Goal: Information Seeking & Learning: Learn about a topic

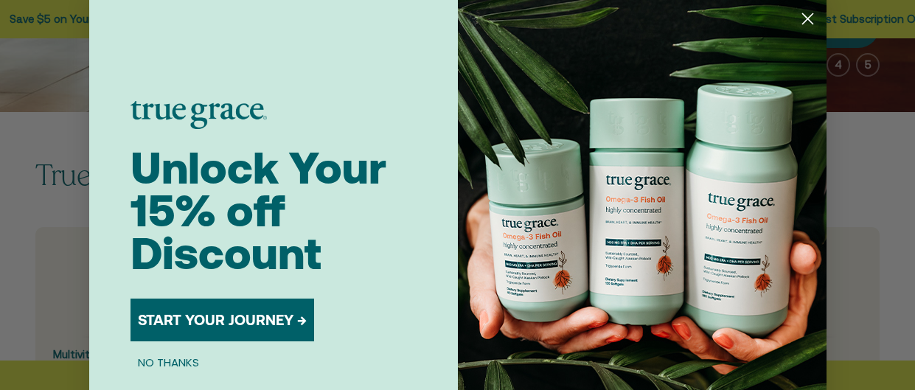
scroll to position [356, 0]
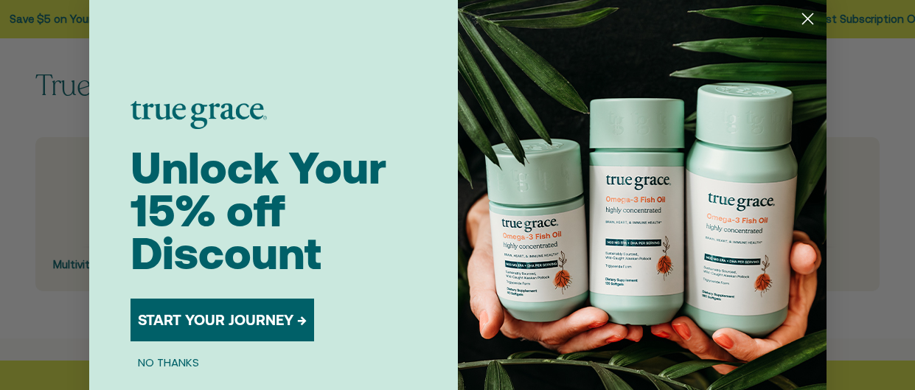
click at [811, 20] on circle "Close dialog" at bounding box center [807, 19] width 24 height 24
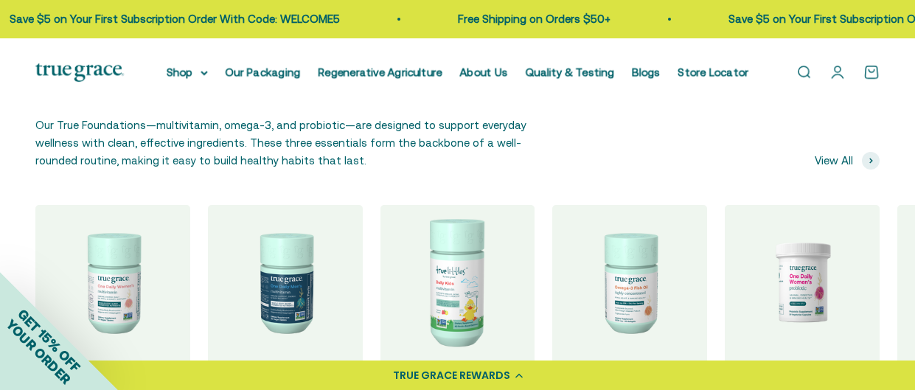
scroll to position [1244, 0]
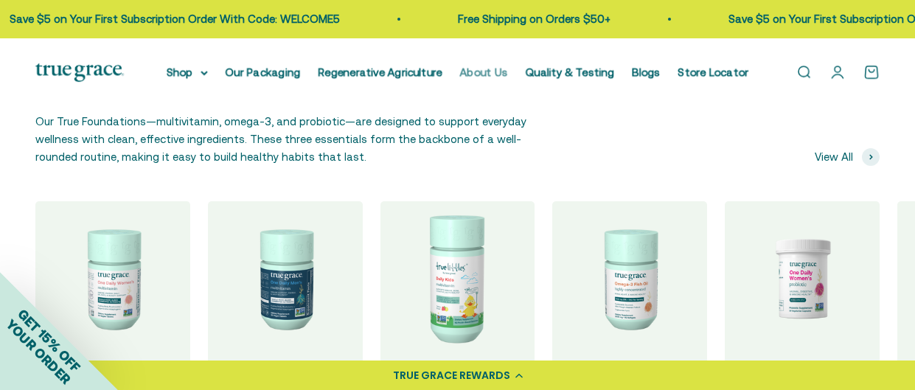
click at [462, 72] on link "About Us" at bounding box center [484, 72] width 48 height 13
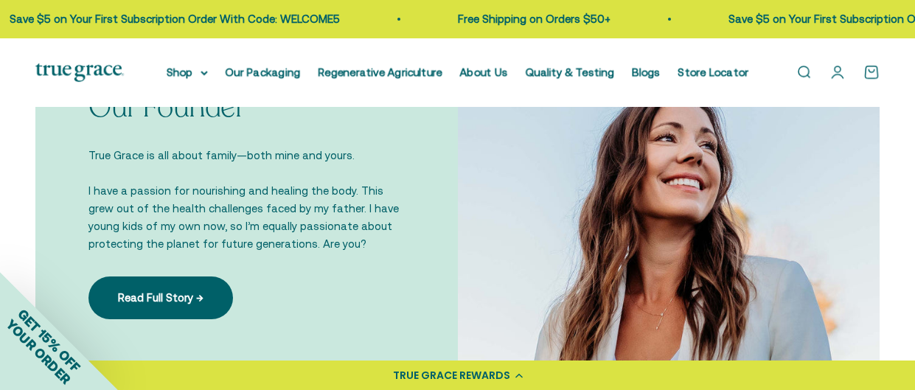
scroll to position [918, 0]
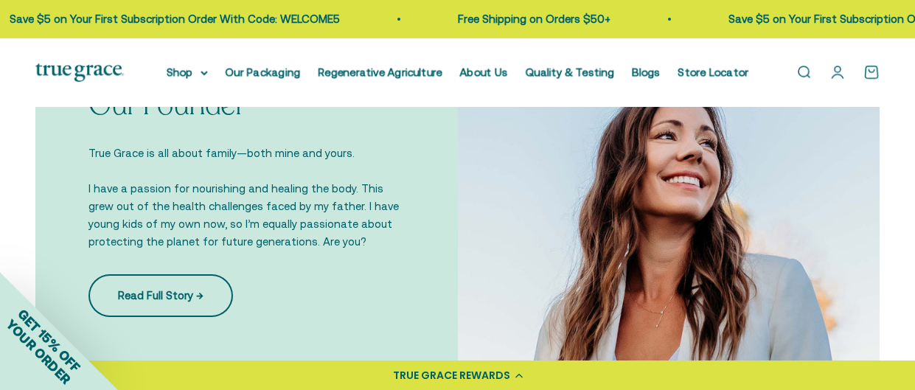
click at [122, 287] on link "Read Full Story →" at bounding box center [161, 295] width 145 height 43
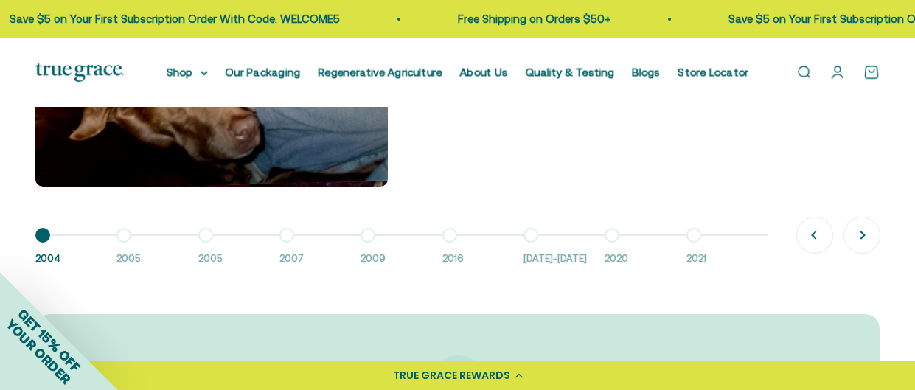
scroll to position [1163, 0]
click at [861, 243] on button "Next" at bounding box center [862, 235] width 35 height 35
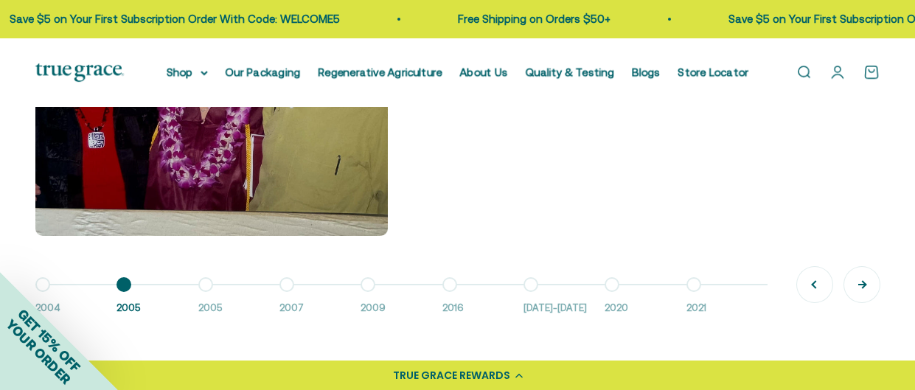
scroll to position [1115, 0]
click at [860, 291] on button "Next" at bounding box center [862, 283] width 35 height 35
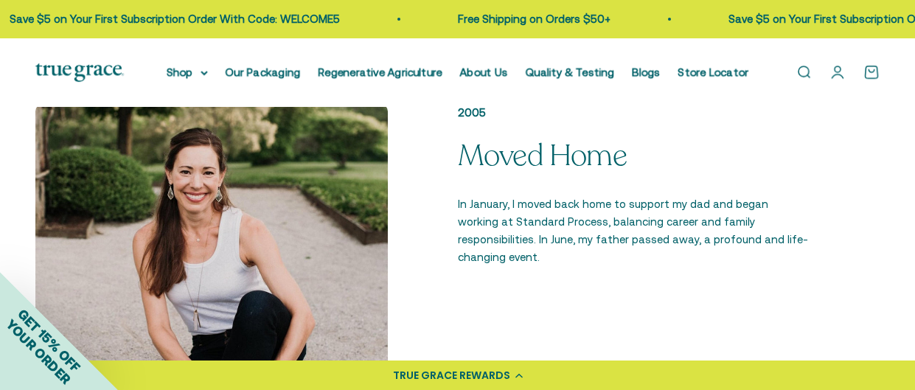
scroll to position [895, 0]
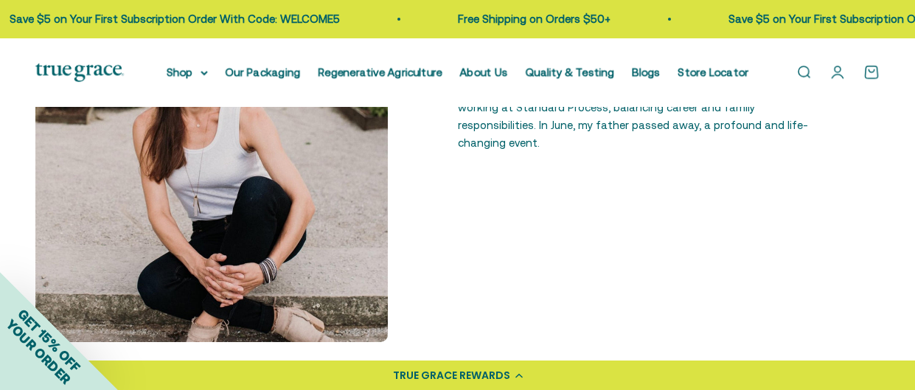
click at [860, 291] on div "2005 Moved Home In January, I moved back home to support my dad and began worki…" at bounding box center [457, 166] width 845 height 353
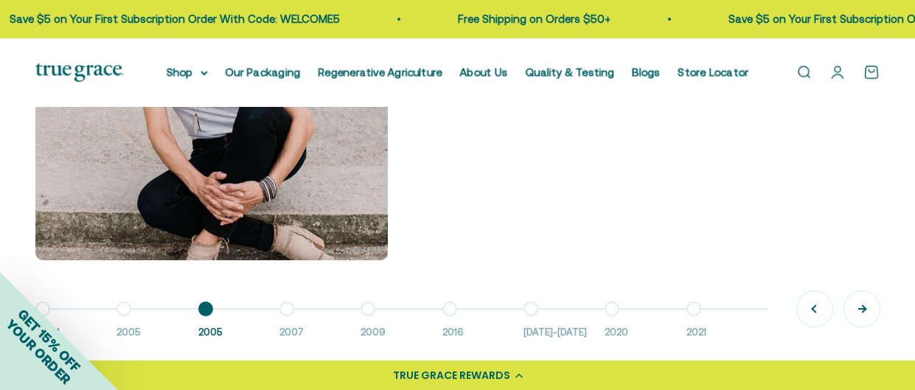
scroll to position [1092, 0]
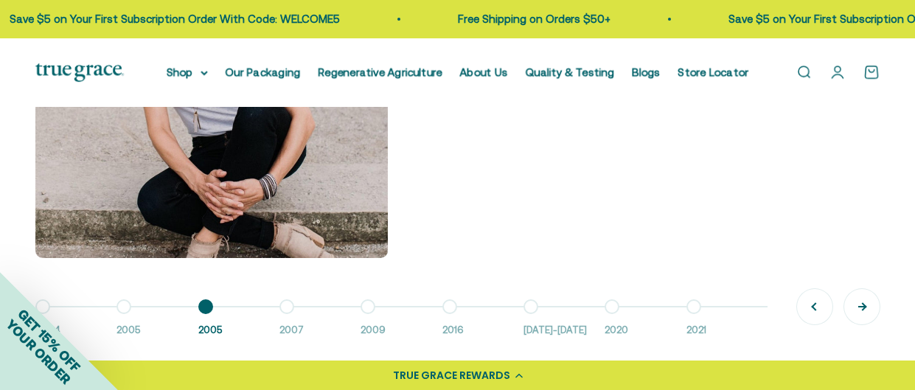
click at [861, 302] on button "Next" at bounding box center [862, 306] width 35 height 35
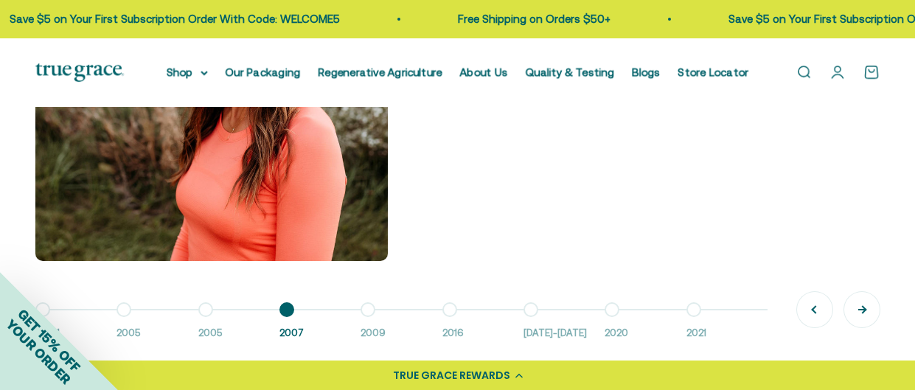
scroll to position [1091, 0]
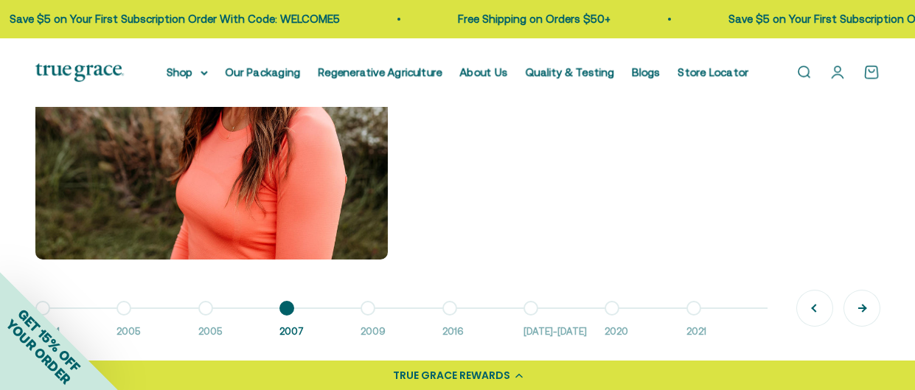
click at [861, 302] on button "Next" at bounding box center [862, 308] width 35 height 35
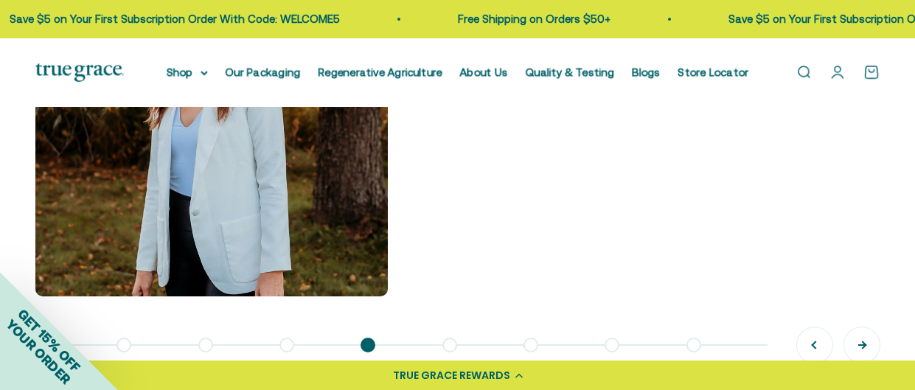
scroll to position [1092, 0]
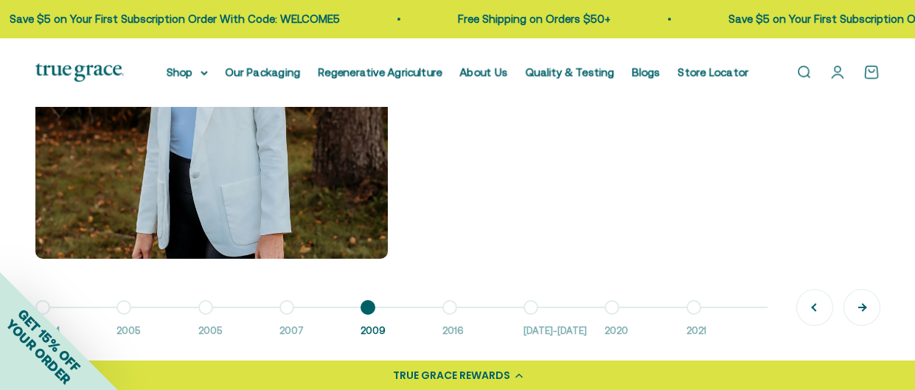
click at [861, 306] on button "Next" at bounding box center [862, 307] width 35 height 35
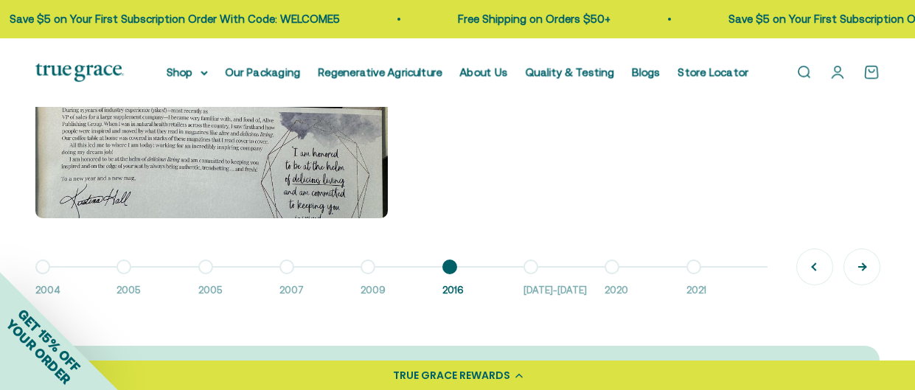
scroll to position [1134, 0]
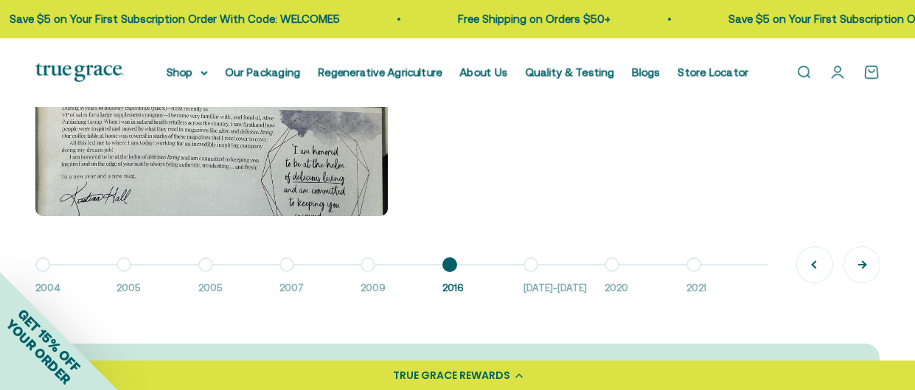
click at [859, 274] on button "Next" at bounding box center [862, 264] width 35 height 35
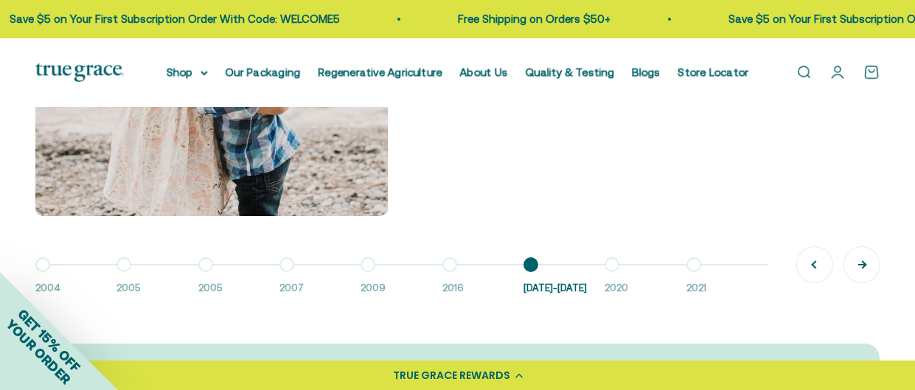
click at [859, 274] on button "Next" at bounding box center [862, 264] width 35 height 35
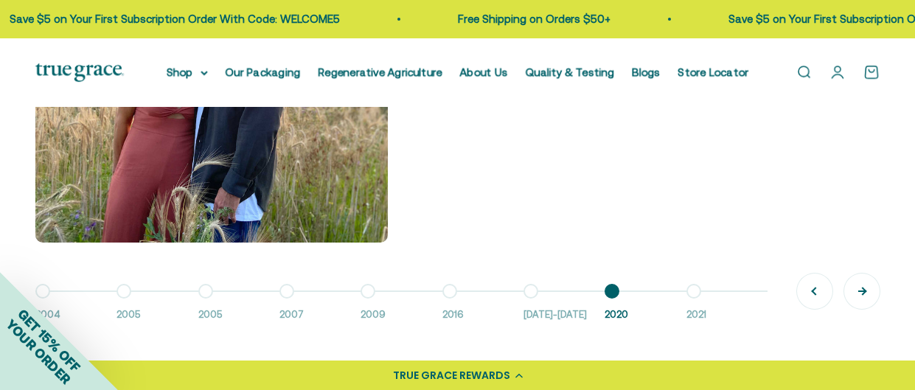
scroll to position [1110, 0]
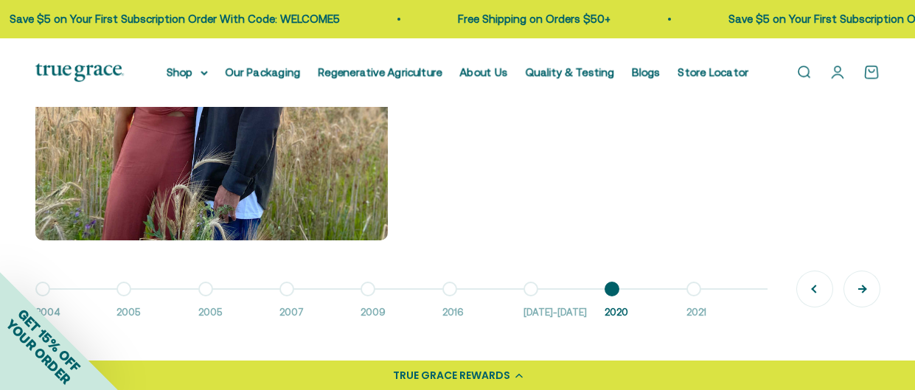
click at [861, 289] on button "Next" at bounding box center [862, 288] width 35 height 35
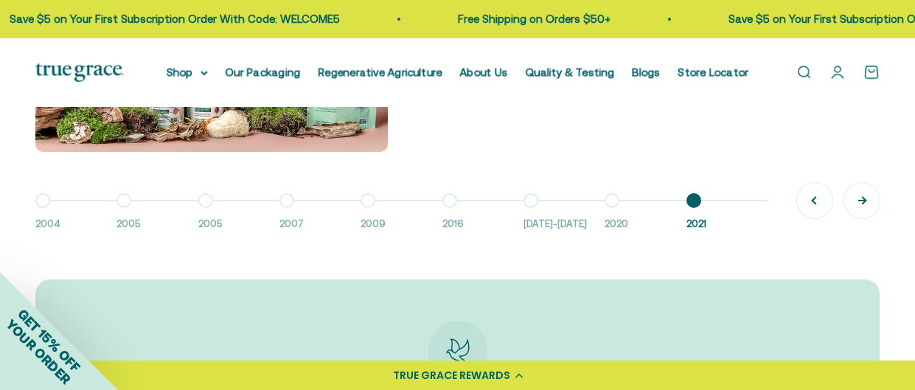
scroll to position [1201, 0]
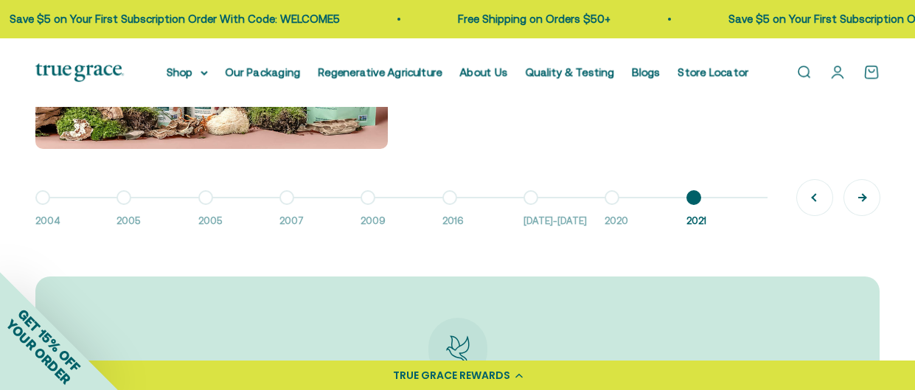
click at [851, 202] on button "Next" at bounding box center [862, 197] width 35 height 35
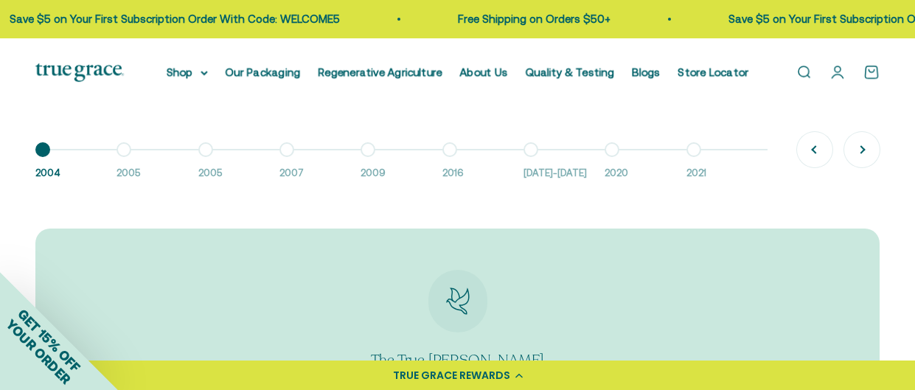
scroll to position [1255, 0]
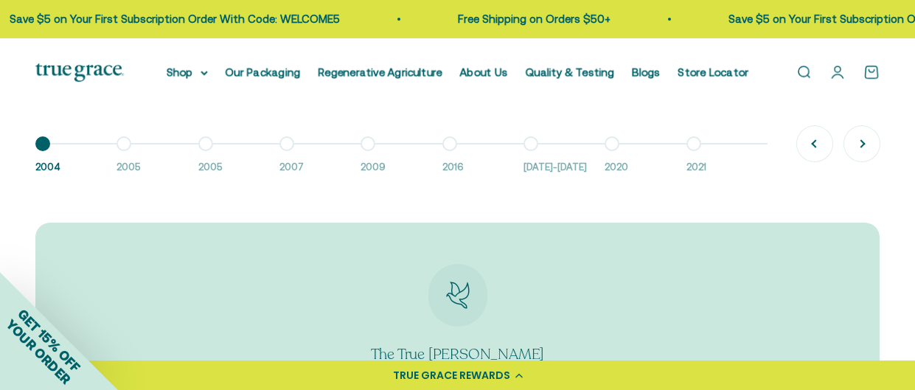
click at [526, 150] on button "Go to item 7 [DATE]-[DATE]" at bounding box center [564, 160] width 81 height 32
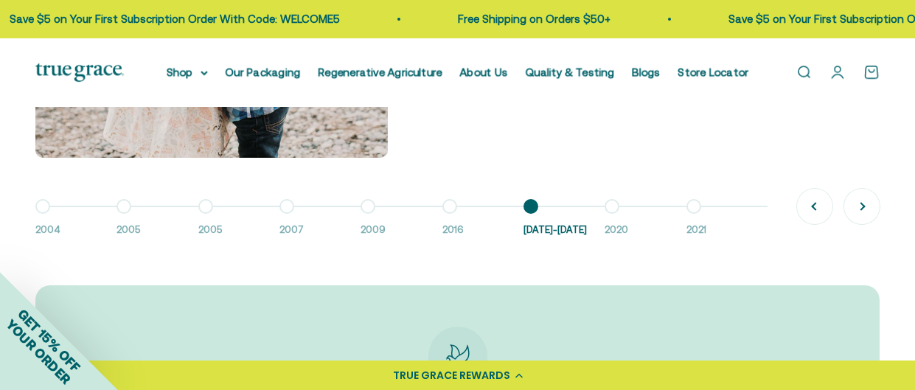
scroll to position [1199, 0]
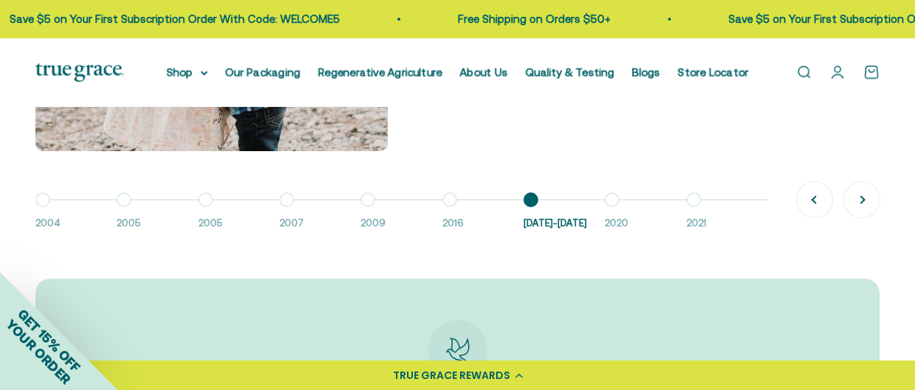
click at [614, 202] on button "Go to item 8 2020" at bounding box center [645, 216] width 81 height 32
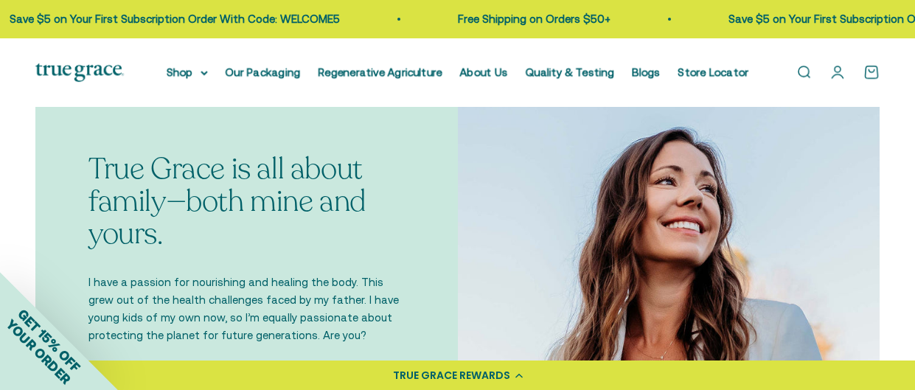
scroll to position [404, 0]
